Goal: Task Accomplishment & Management: Manage account settings

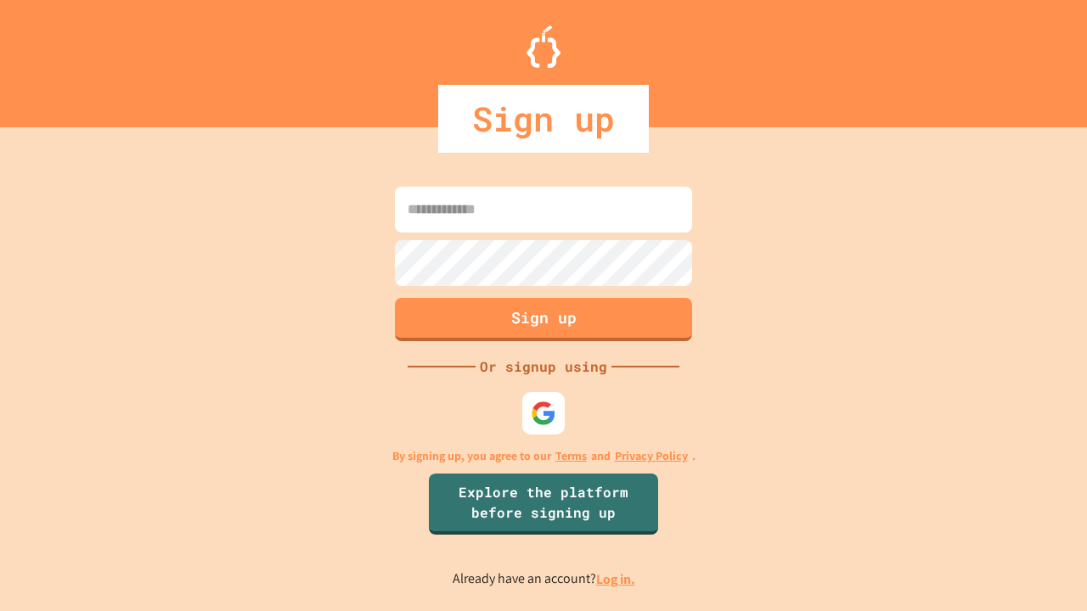
click at [617, 579] on link "Log in." at bounding box center [615, 580] width 39 height 18
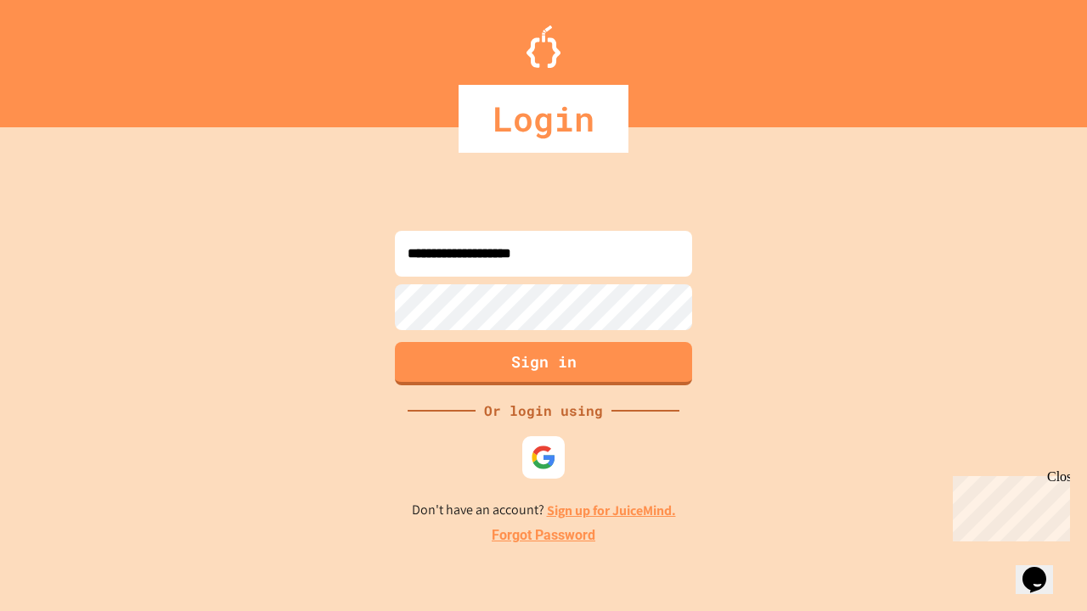
type input "**********"
